Goal: Register for event/course

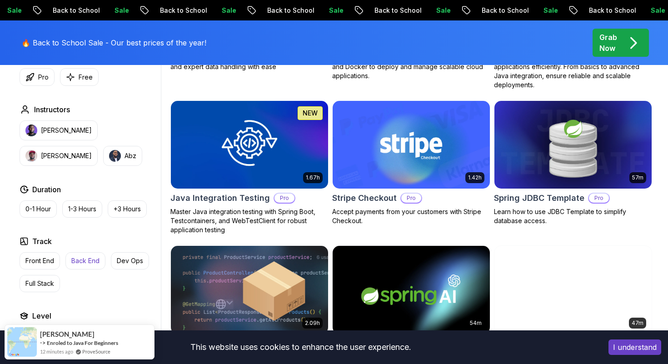
scroll to position [623, 0]
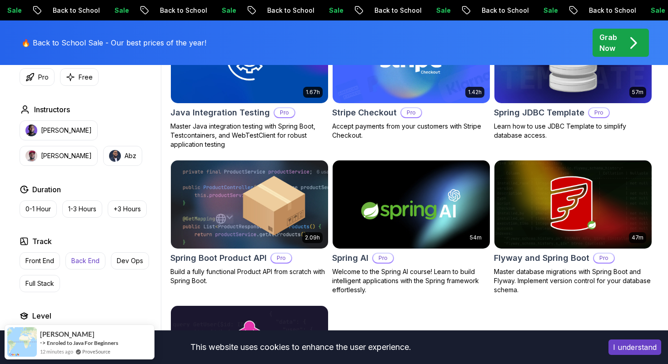
click at [90, 265] on p "Back End" at bounding box center [85, 260] width 28 height 9
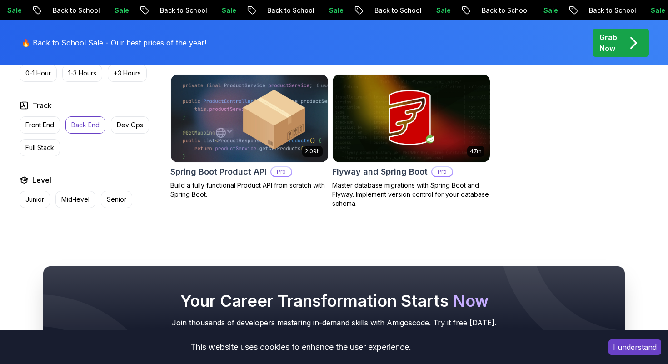
scroll to position [563, 0]
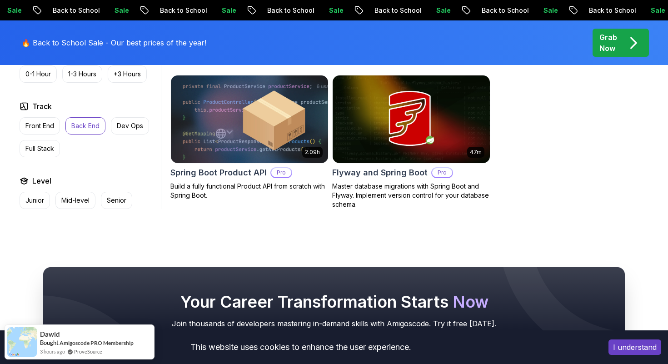
click at [76, 130] on p "Back End" at bounding box center [85, 125] width 28 height 9
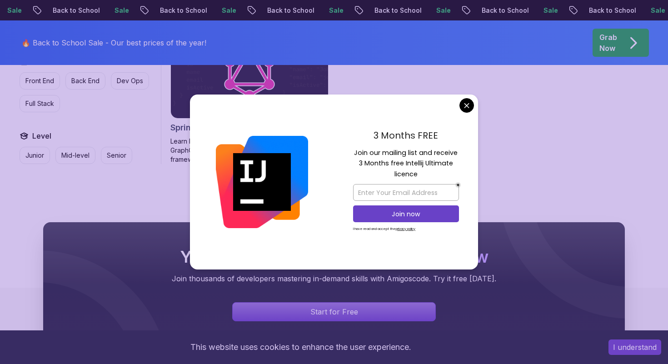
scroll to position [774, 0]
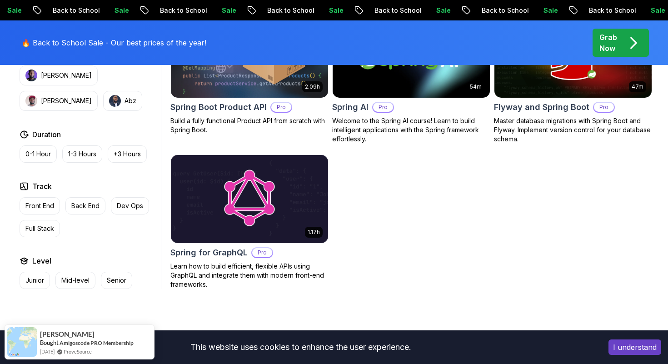
click at [465, 106] on body "Sale Back to School Sale Back to School Sale Back to School Sale Back to School…" at bounding box center [334, 1] width 668 height 1550
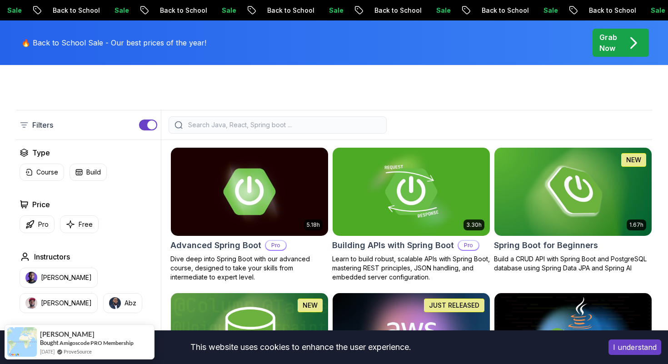
scroll to position [191, 0]
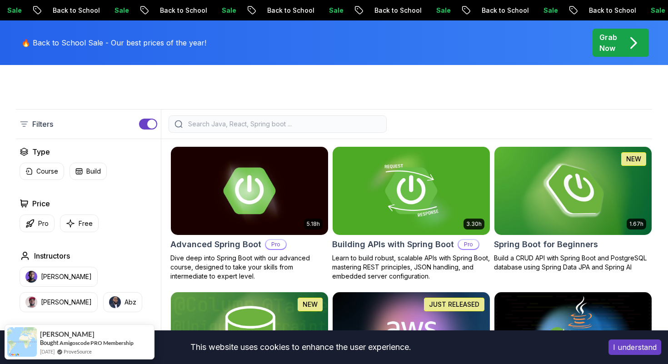
click at [539, 251] on div "1.67h NEW Spring Boot for Beginners Build a CRUD API with Spring Boot and Postg…" at bounding box center [573, 208] width 158 height 125
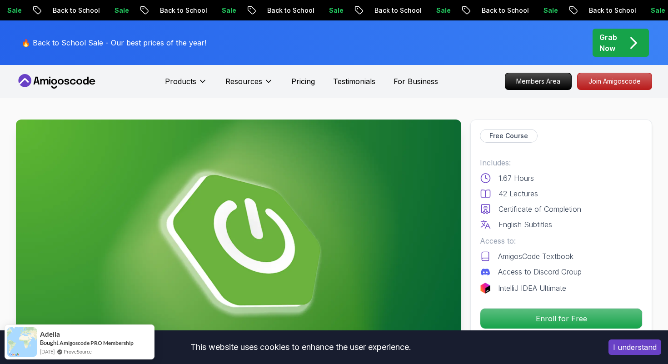
scroll to position [56, 0]
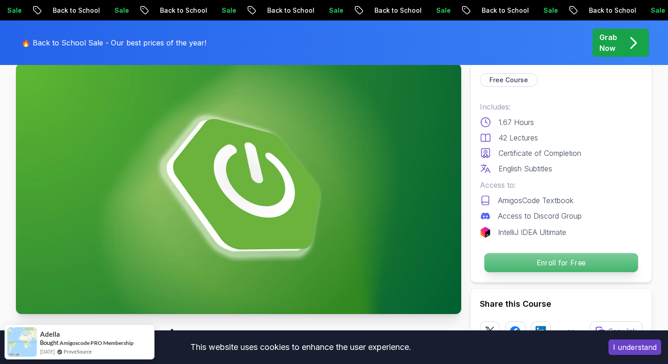
click at [498, 269] on p "Enroll for Free" at bounding box center [562, 262] width 154 height 19
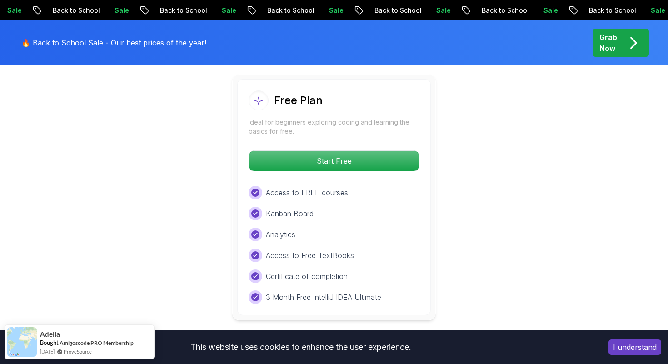
scroll to position [1921, 0]
